Goal: Navigation & Orientation: Understand site structure

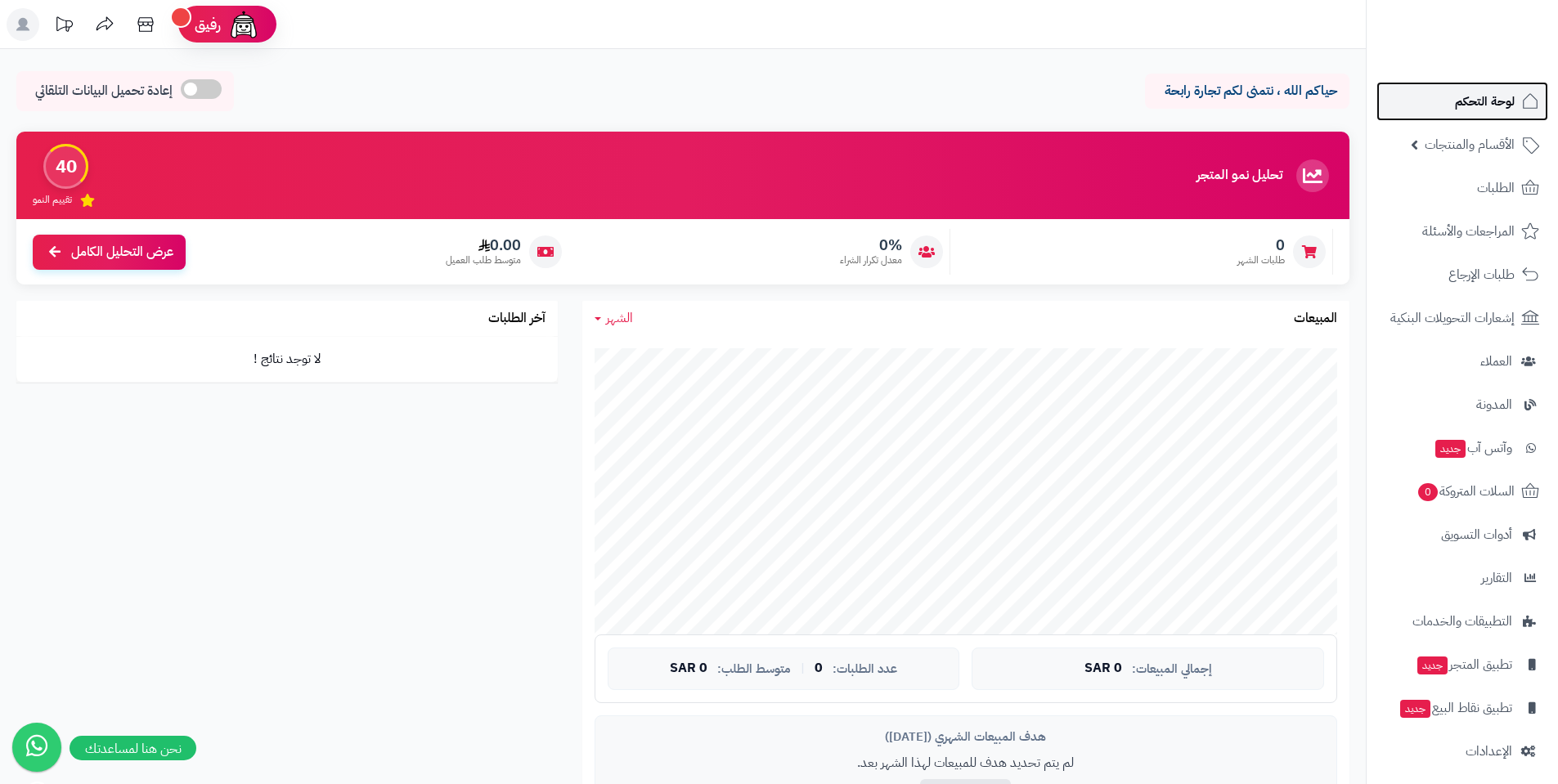
click at [1460, 98] on span "لوحة التحكم" at bounding box center [1485, 102] width 60 height 23
click at [1463, 460] on link "وآتس آب جديد" at bounding box center [1462, 448] width 171 height 39
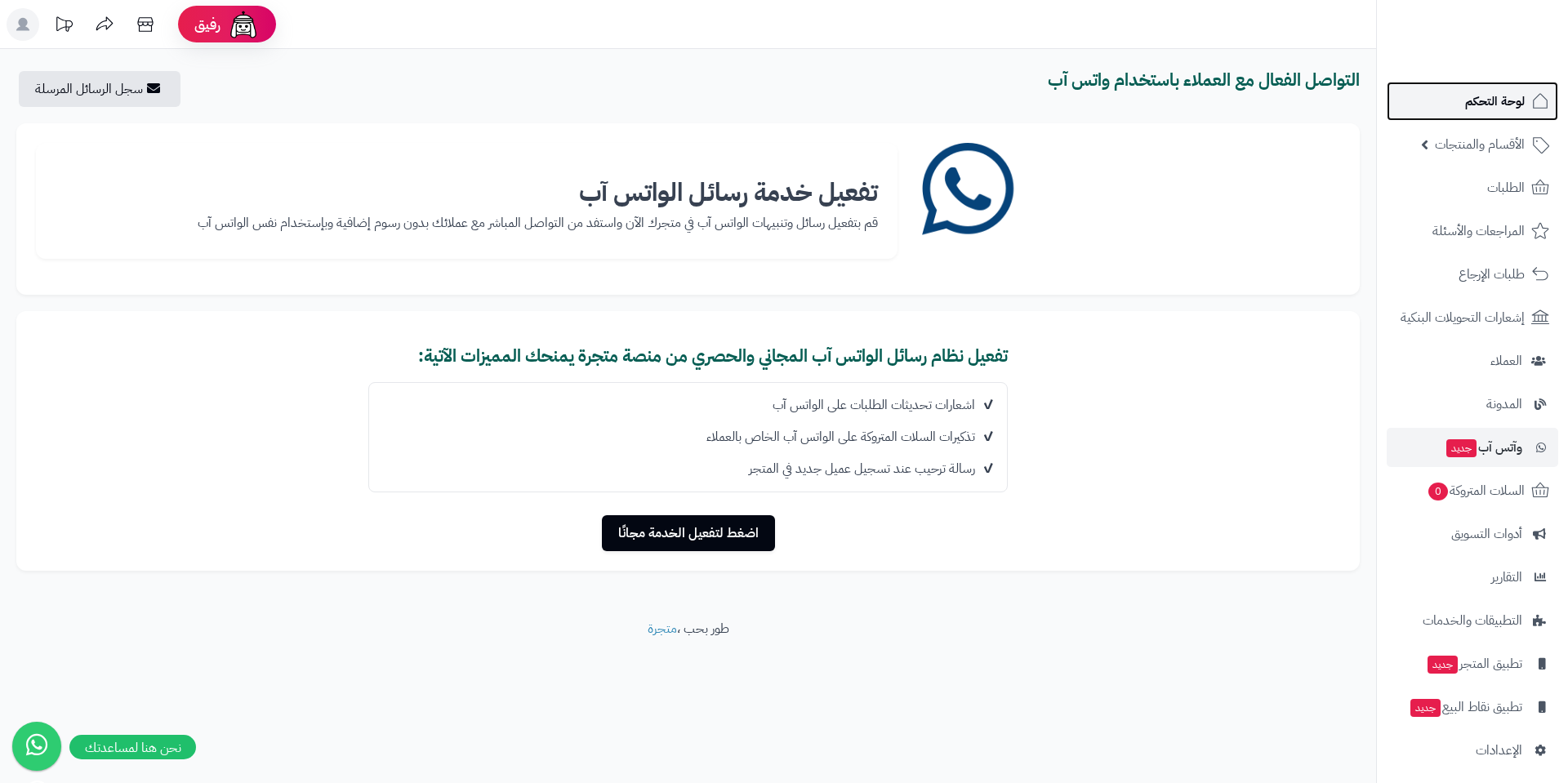
click at [1486, 111] on span "لوحة التحكم" at bounding box center [1495, 102] width 60 height 23
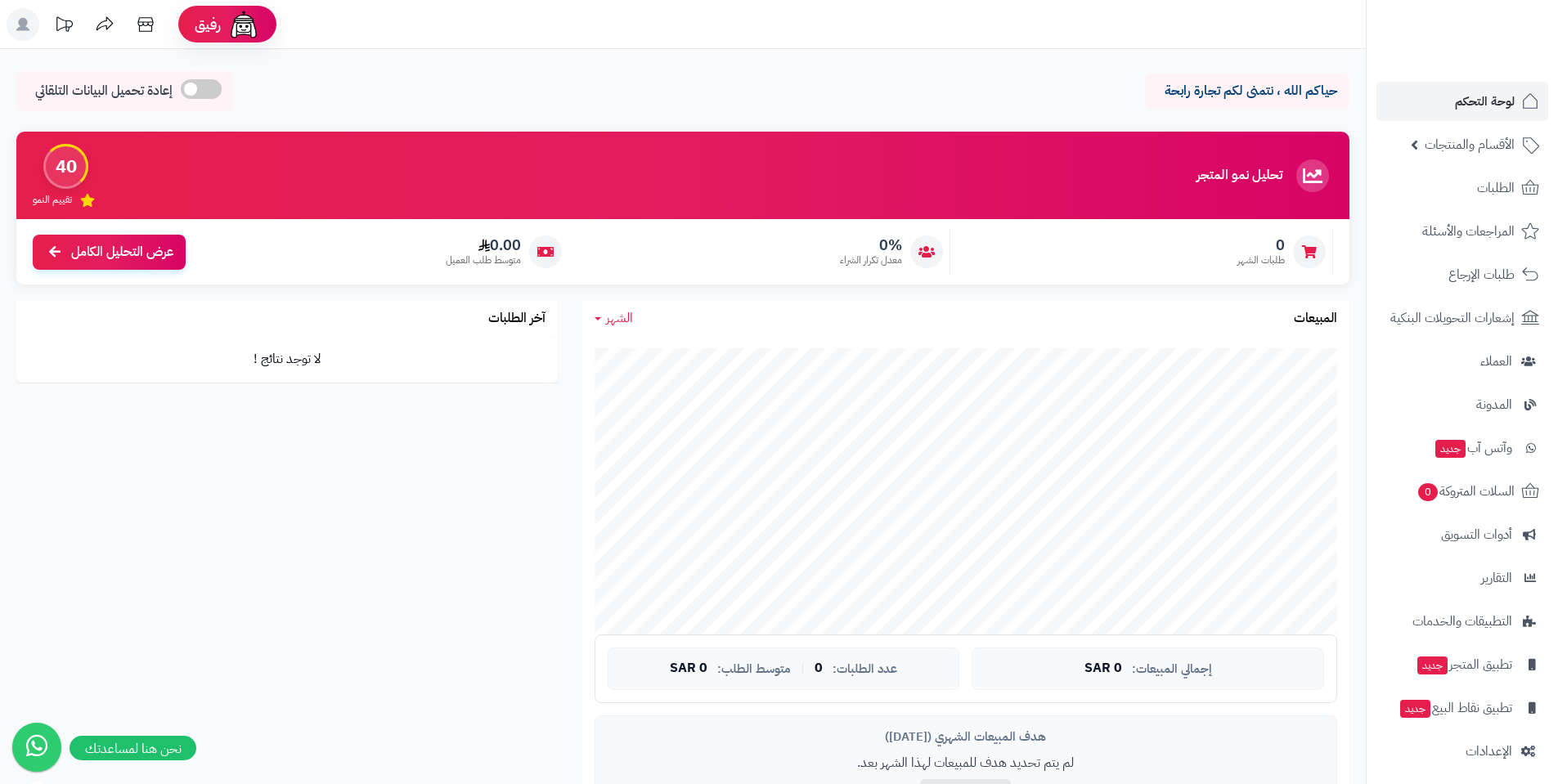
click at [1481, 150] on span "الأقسام والمنتجات" at bounding box center [1470, 145] width 90 height 23
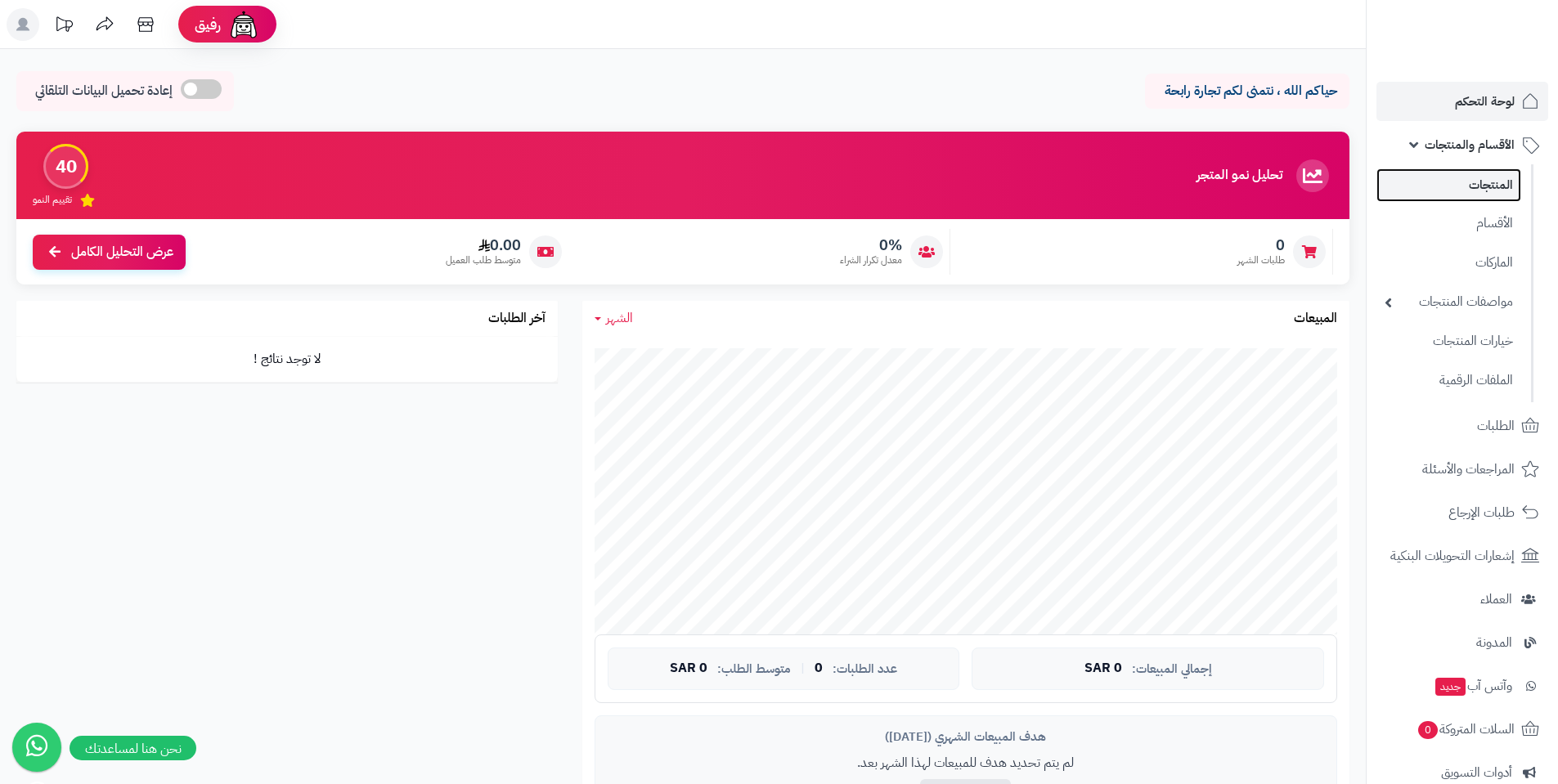
click at [1468, 186] on link "المنتجات" at bounding box center [1449, 185] width 144 height 34
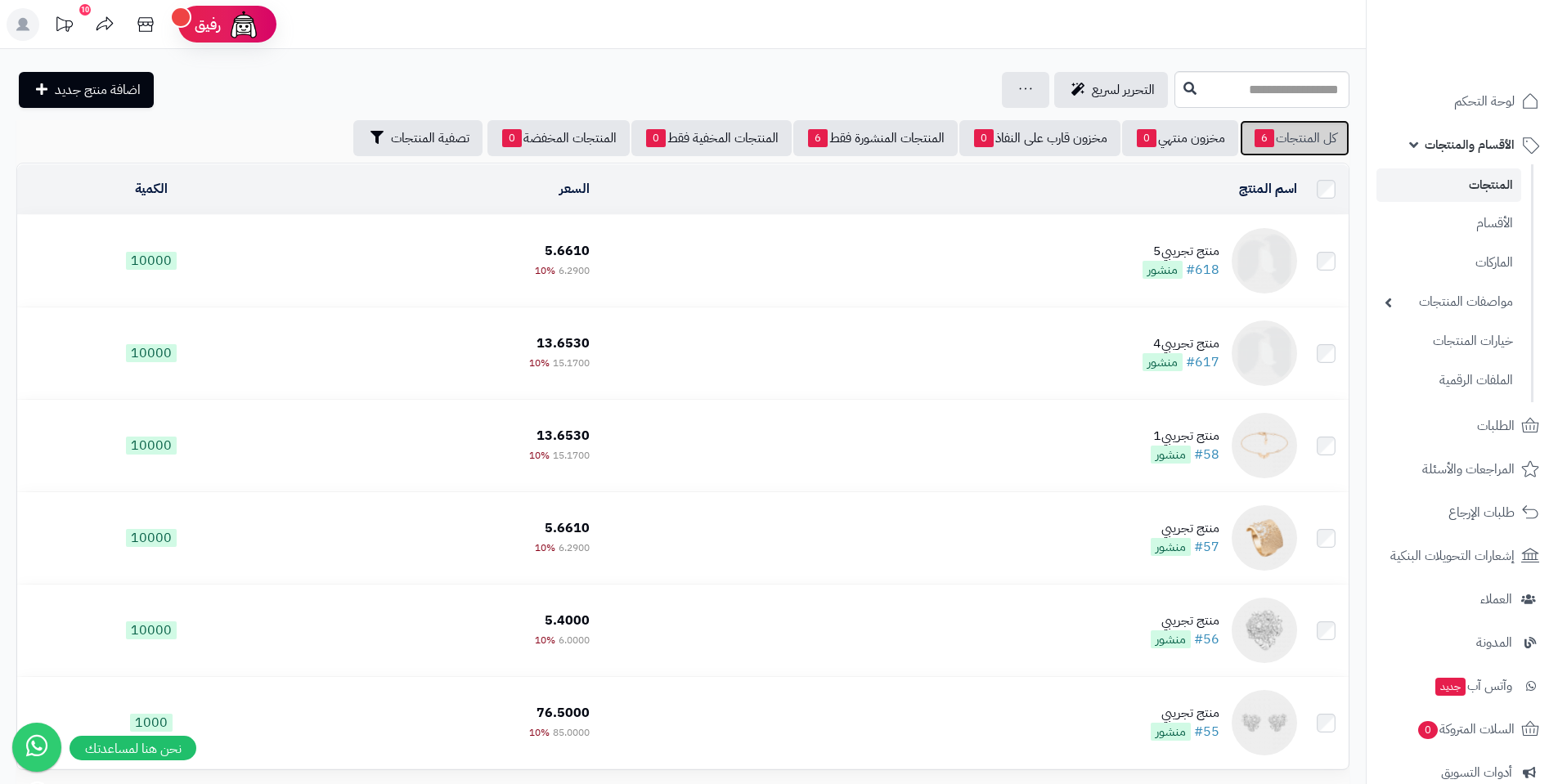
click at [1298, 138] on link "كل المنتجات 6" at bounding box center [1295, 139] width 110 height 36
click at [1465, 232] on link "الأقسام" at bounding box center [1449, 222] width 144 height 34
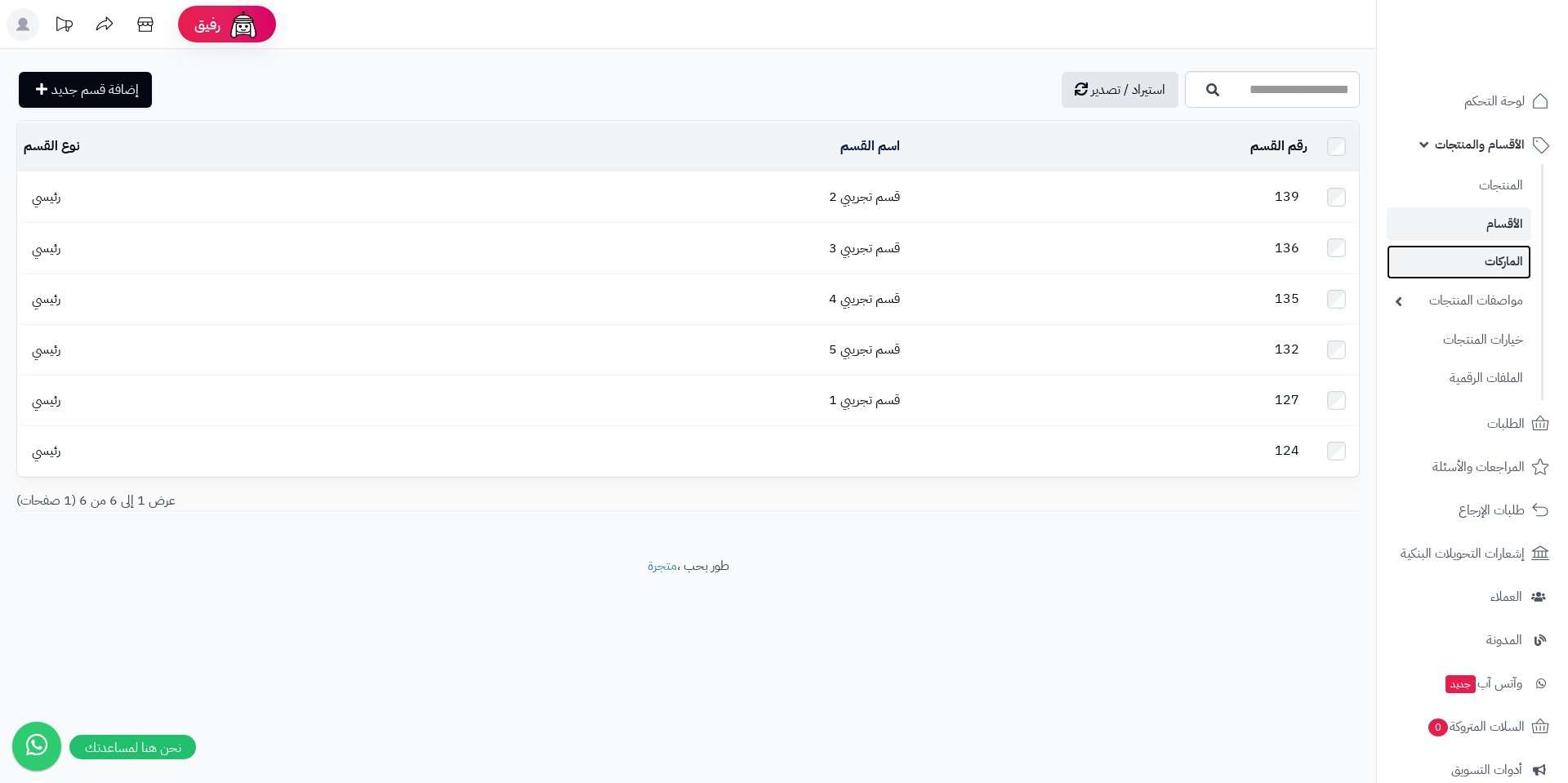
click at [1480, 257] on link "الماركات" at bounding box center [1459, 261] width 144 height 34
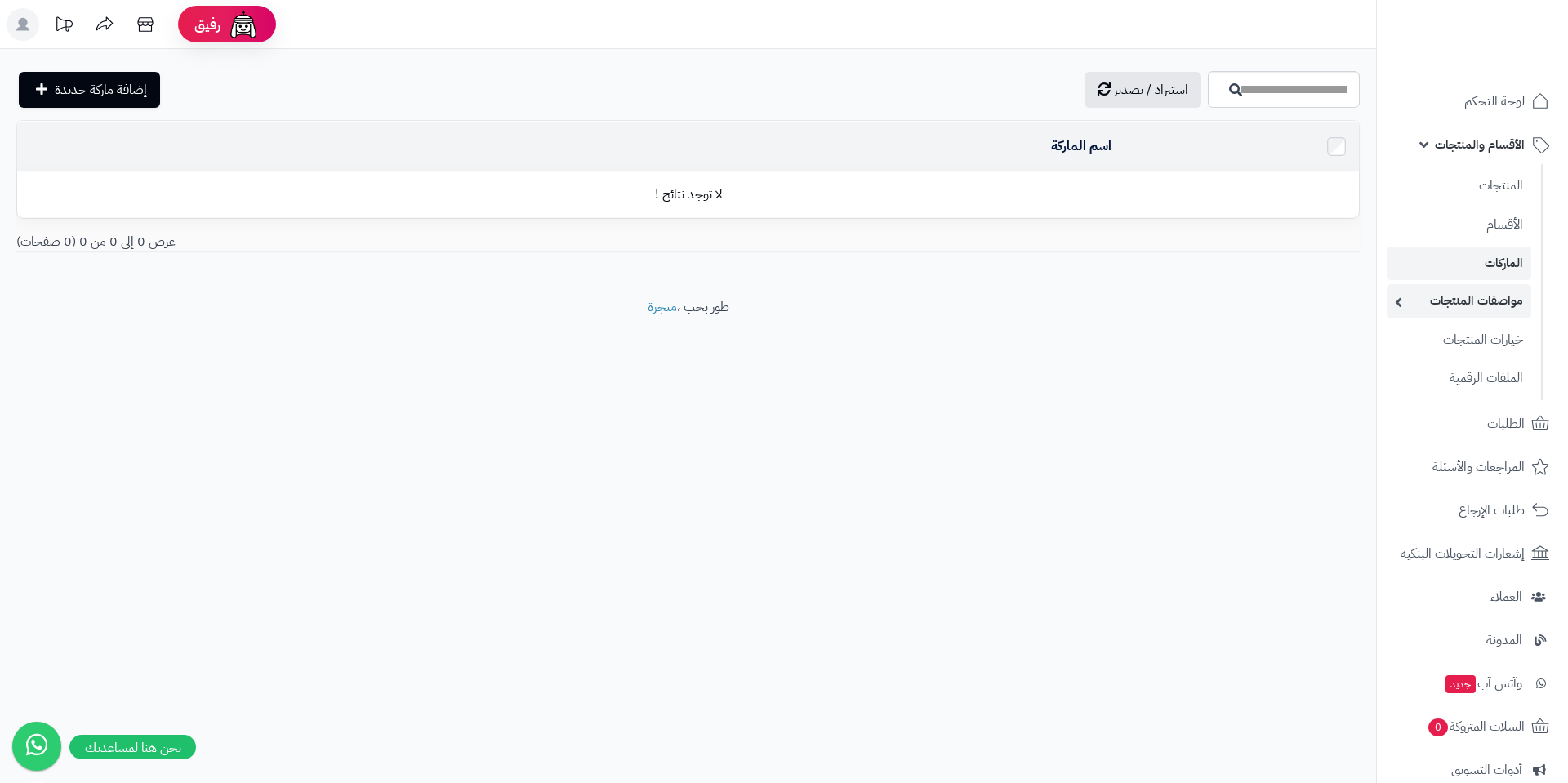
click at [1462, 303] on link "مواصفات المنتجات" at bounding box center [1459, 301] width 144 height 34
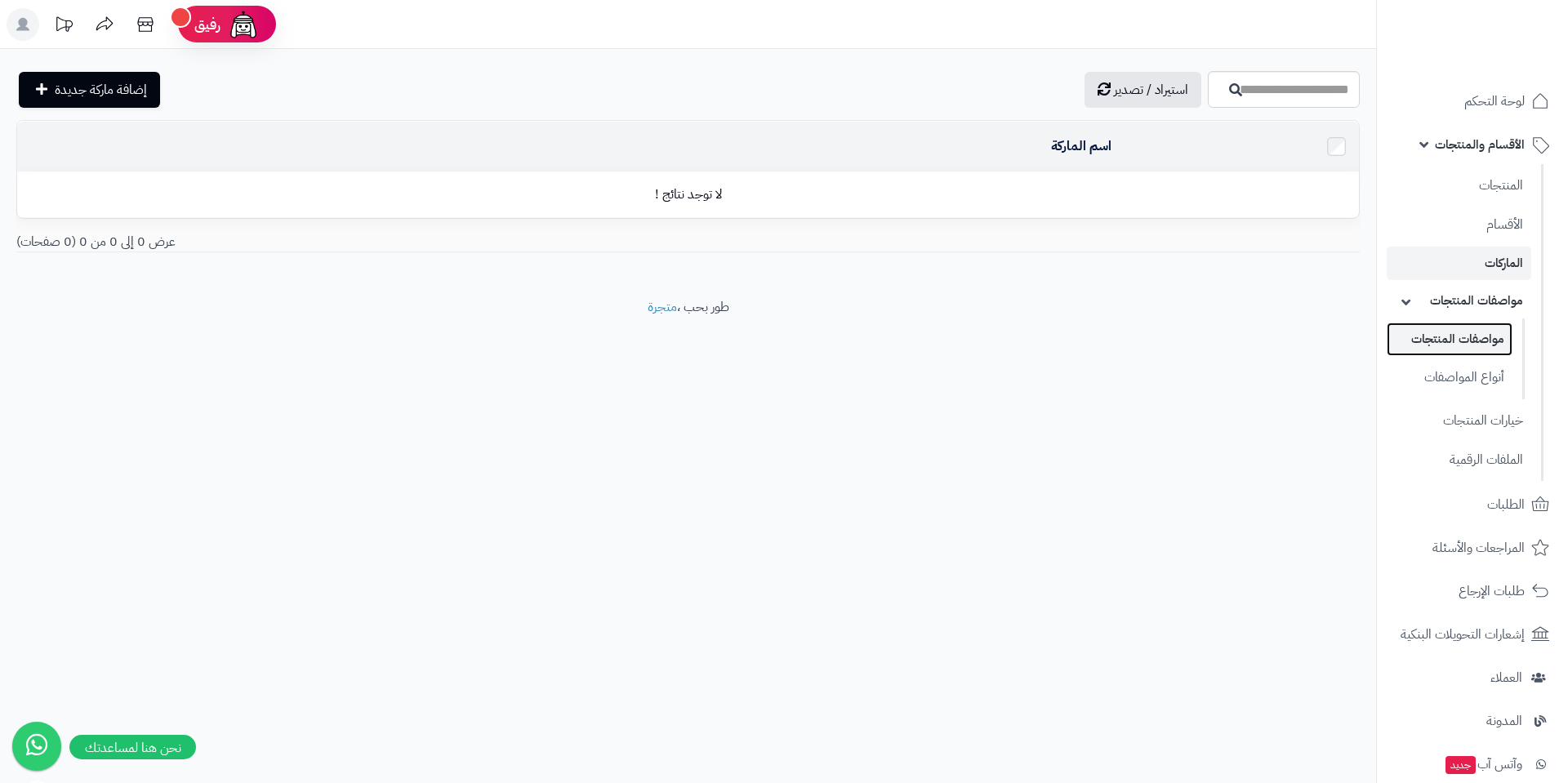
click at [1463, 333] on link "مواصفات المنتجات" at bounding box center [1450, 339] width 126 height 34
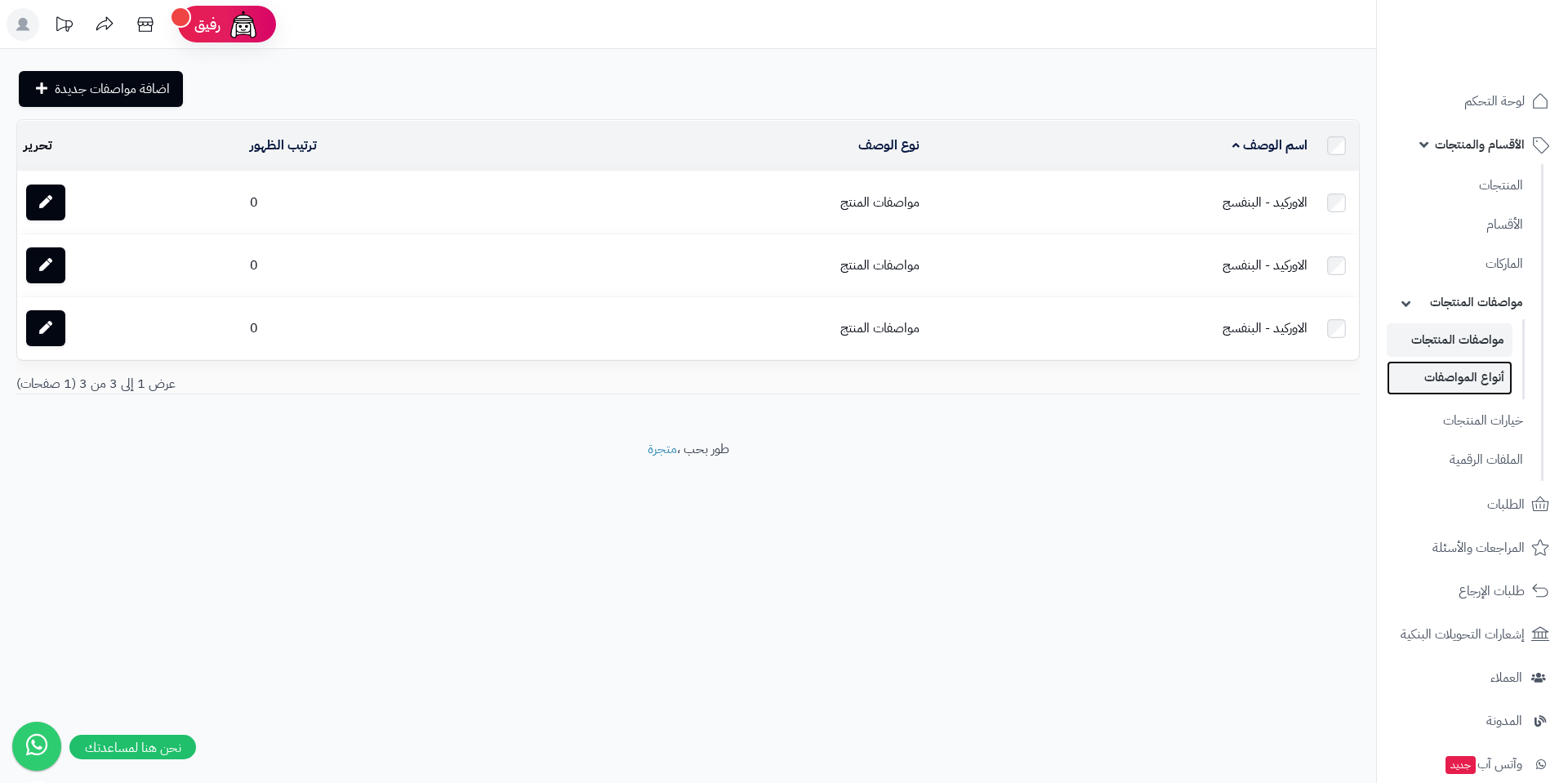
click at [1465, 387] on link "أنواع المواصفات" at bounding box center [1450, 378] width 126 height 34
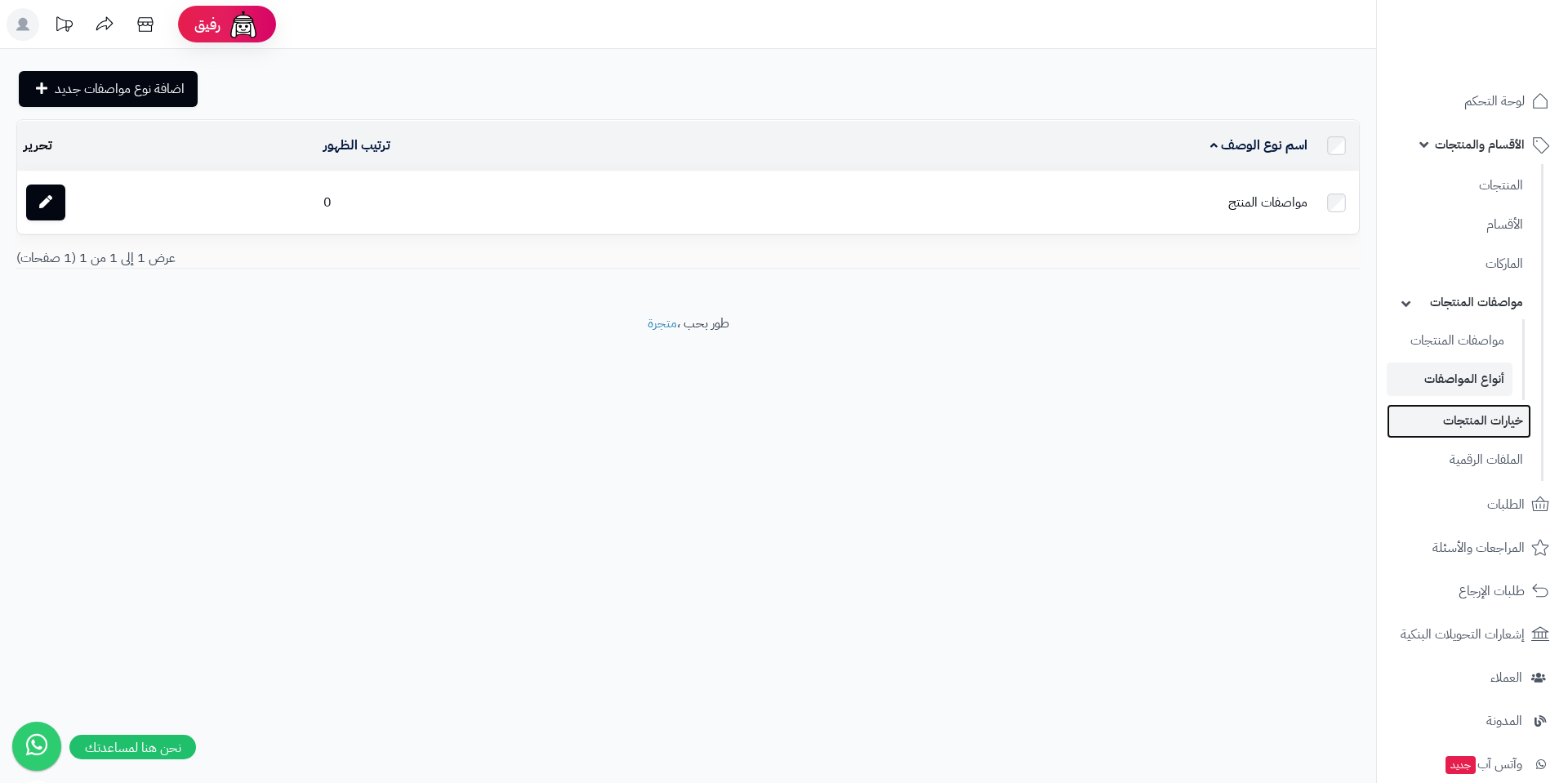
click at [1467, 432] on link "خيارات المنتجات" at bounding box center [1459, 420] width 144 height 34
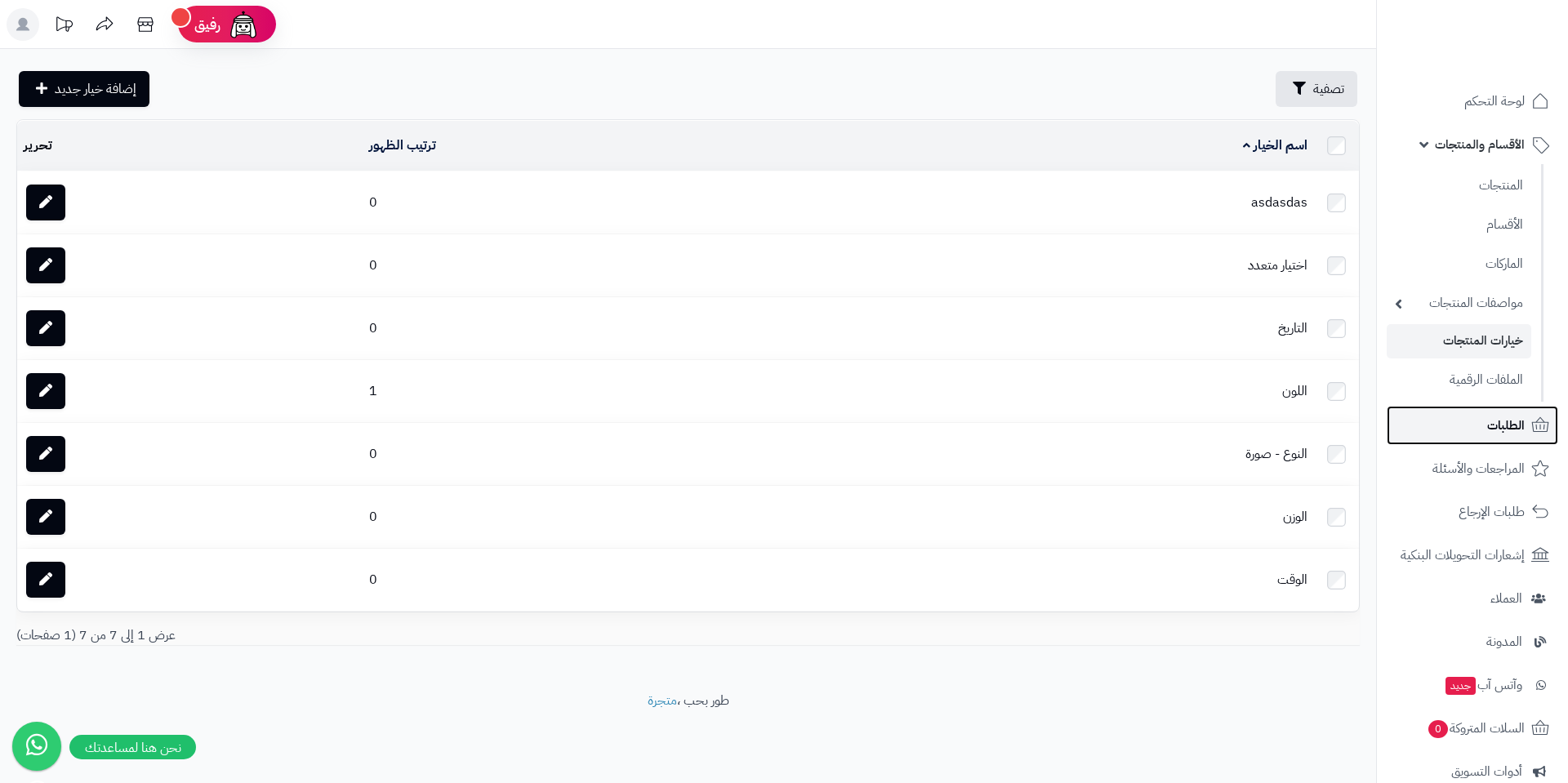
click at [1487, 433] on span "الطلبات" at bounding box center [1506, 425] width 38 height 23
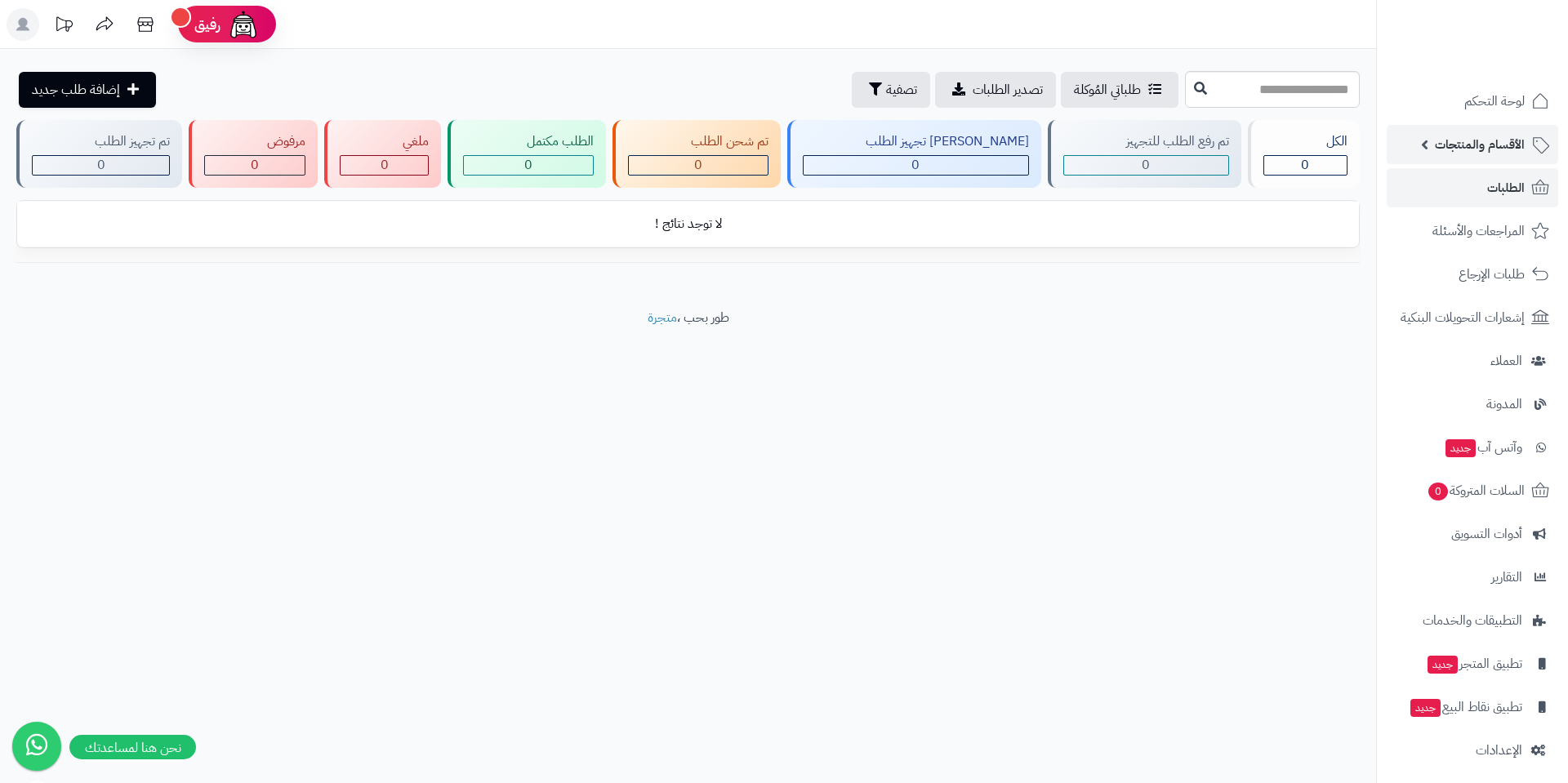
click at [1467, 150] on span "الأقسام والمنتجات" at bounding box center [1480, 145] width 90 height 23
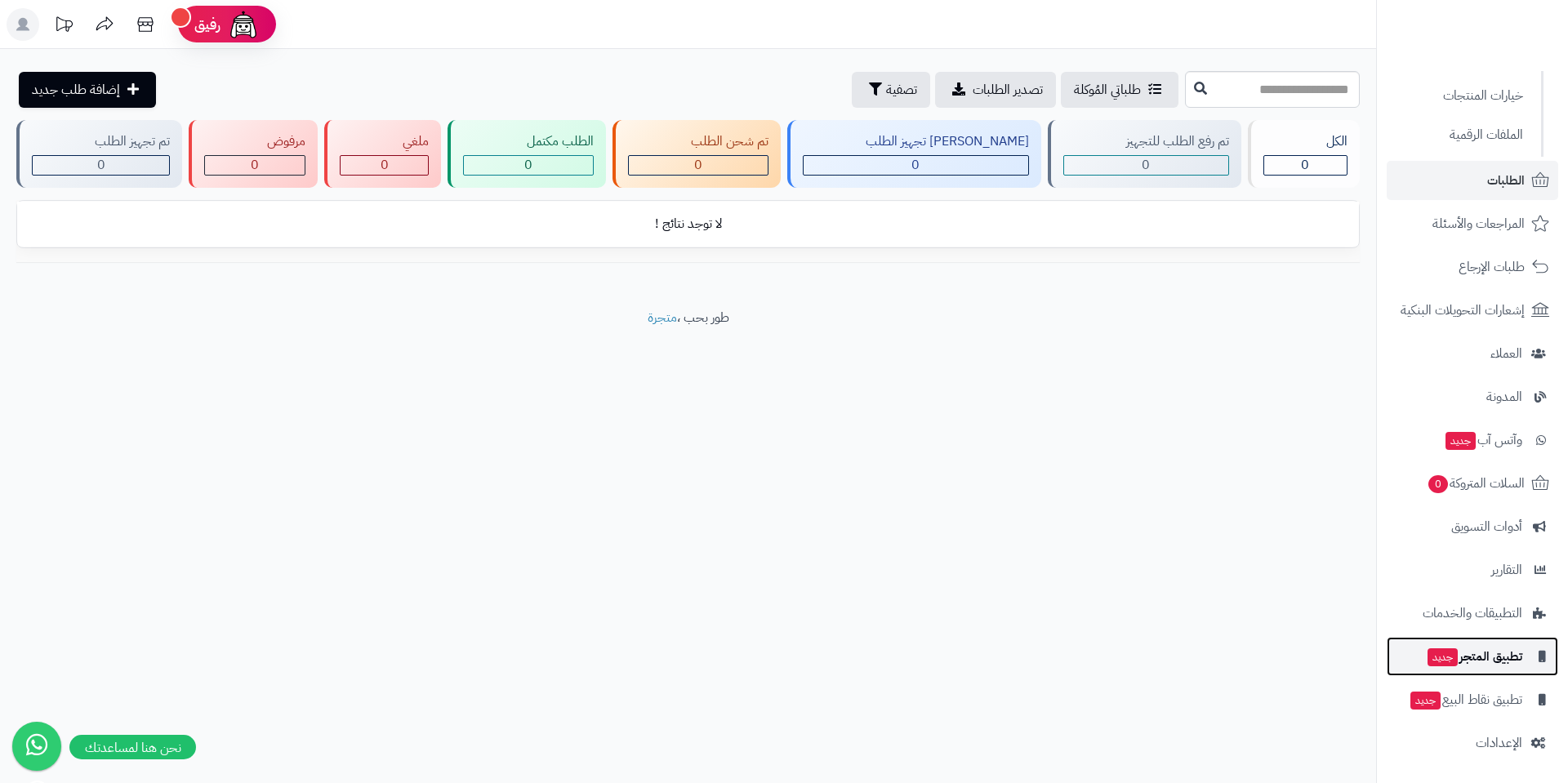
click at [1486, 654] on span "تطبيق المتجر جديد" at bounding box center [1475, 657] width 97 height 23
